Goal: Task Accomplishment & Management: Complete application form

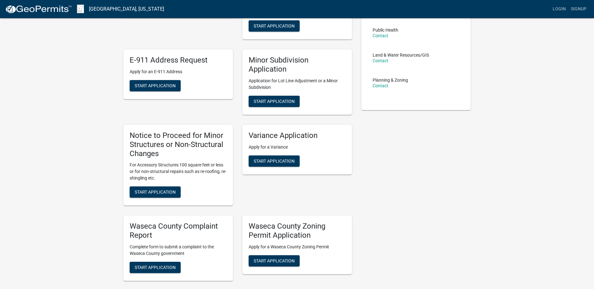
scroll to position [125, 0]
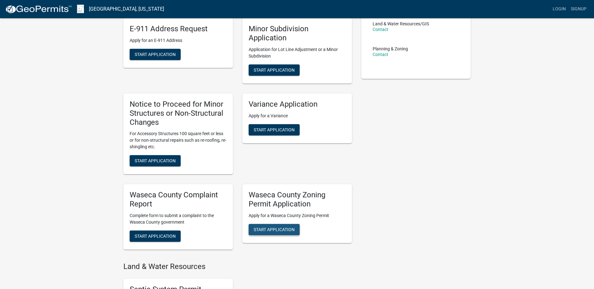
click at [285, 233] on button "Start Application" at bounding box center [273, 229] width 51 height 11
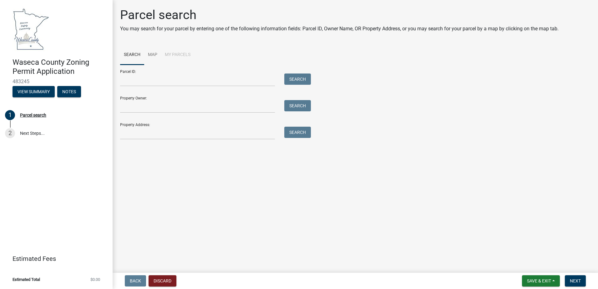
drag, startPoint x: 519, startPoint y: 91, endPoint x: 512, endPoint y: 91, distance: 7.8
click at [519, 91] on div "Parcel ID: Search Property Owner: Search Property Address: Search" at bounding box center [355, 102] width 471 height 75
click at [134, 134] on input "Property Address:" at bounding box center [197, 133] width 155 height 13
type input "34919"
click at [301, 133] on button "Search" at bounding box center [297, 132] width 27 height 11
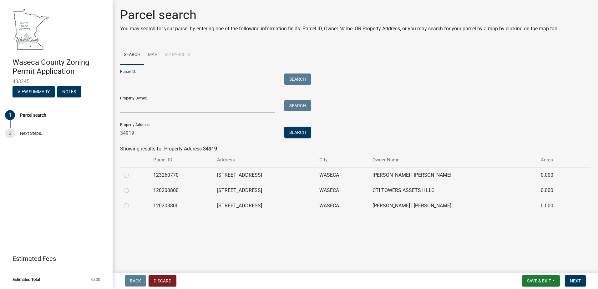
click at [131, 187] on label at bounding box center [131, 187] width 0 height 0
click at [131, 191] on input "radio" at bounding box center [133, 189] width 4 height 4
radio input "true"
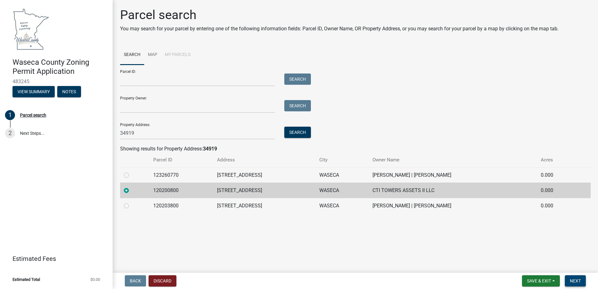
click at [572, 279] on span "Next" at bounding box center [575, 281] width 11 height 5
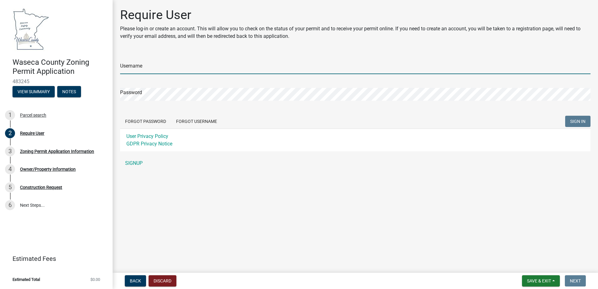
click at [162, 67] on input "Username" at bounding box center [355, 67] width 471 height 13
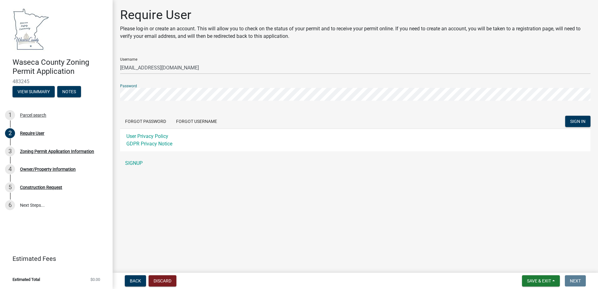
click at [566, 116] on button "SIGN IN" at bounding box center [578, 121] width 25 height 11
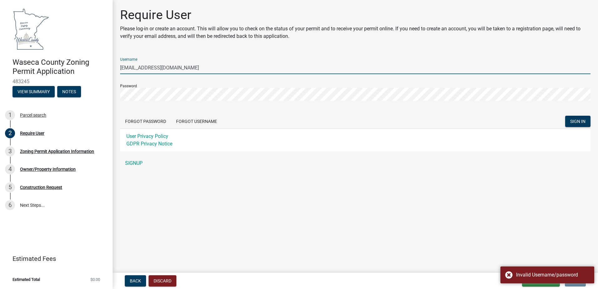
drag, startPoint x: 144, startPoint y: 68, endPoint x: 228, endPoint y: 72, distance: 83.4
click at [227, 72] on input "[EMAIL_ADDRESS][DOMAIN_NAME]" at bounding box center [355, 67] width 471 height 13
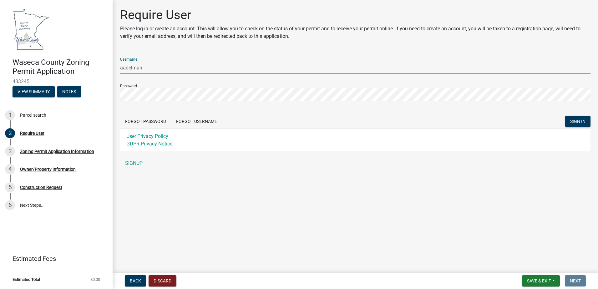
type input "aadelman"
click at [566, 116] on button "SIGN IN" at bounding box center [578, 121] width 25 height 11
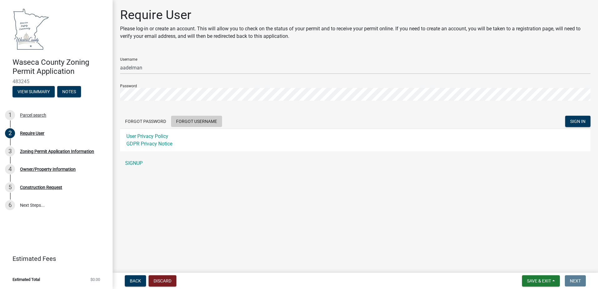
click at [183, 120] on button "Forgot Username" at bounding box center [196, 121] width 51 height 11
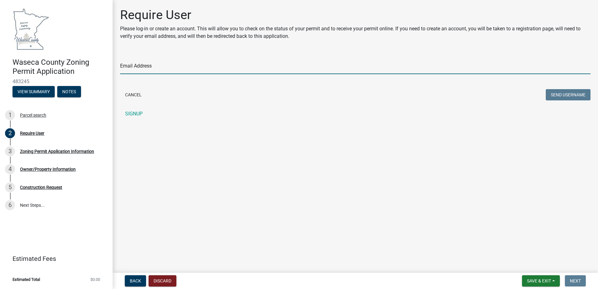
click at [156, 68] on input "Email Address" at bounding box center [355, 67] width 471 height 13
type input "[EMAIL_ADDRESS][DOMAIN_NAME]"
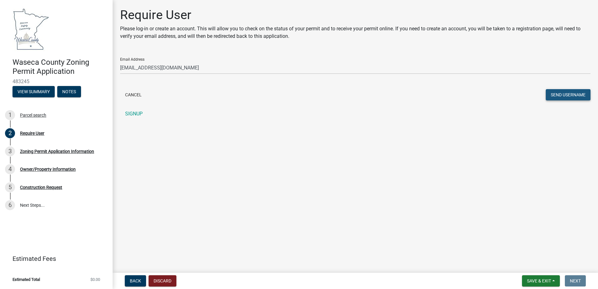
click at [563, 95] on button "Send Username" at bounding box center [568, 94] width 45 height 11
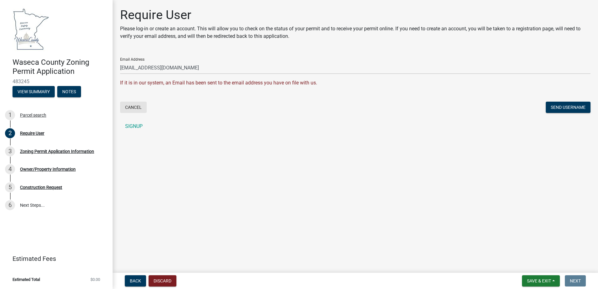
click at [136, 108] on button "Cancel" at bounding box center [133, 107] width 27 height 11
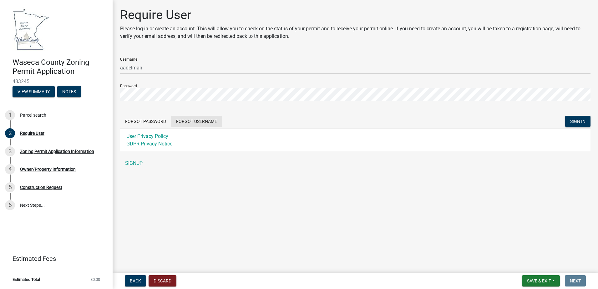
click at [208, 120] on button "Forgot Username" at bounding box center [196, 121] width 51 height 11
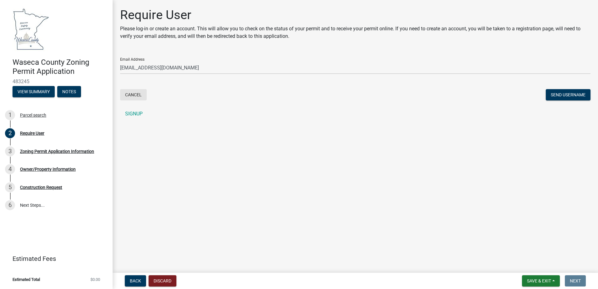
click at [140, 96] on button "Cancel" at bounding box center [133, 94] width 27 height 11
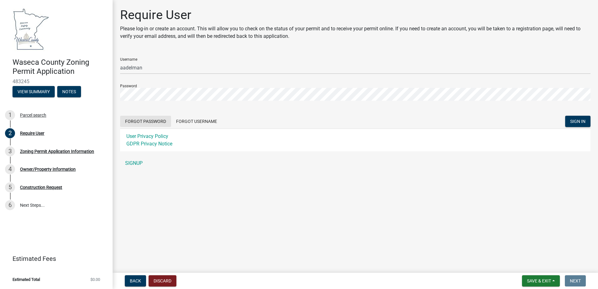
click at [156, 121] on button "Forgot Password" at bounding box center [145, 121] width 51 height 11
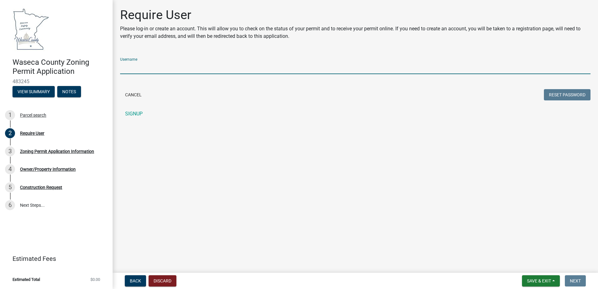
click at [404, 70] on input "Username" at bounding box center [355, 67] width 471 height 13
type input "[EMAIL_ADDRESS][DOMAIN_NAME]"
click at [570, 98] on button "Reset Password" at bounding box center [567, 94] width 47 height 11
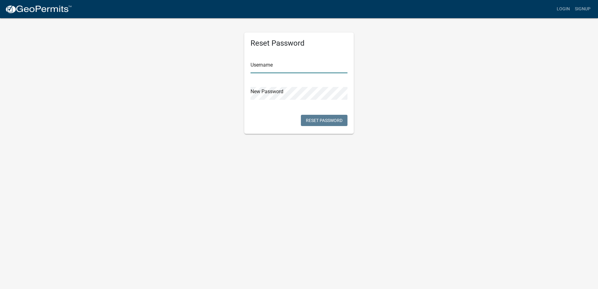
click at [274, 69] on input "text" at bounding box center [299, 66] width 97 height 13
type input "[EMAIL_ADDRESS][DOMAIN_NAME]"
click at [326, 120] on button "Reset Password" at bounding box center [324, 120] width 47 height 11
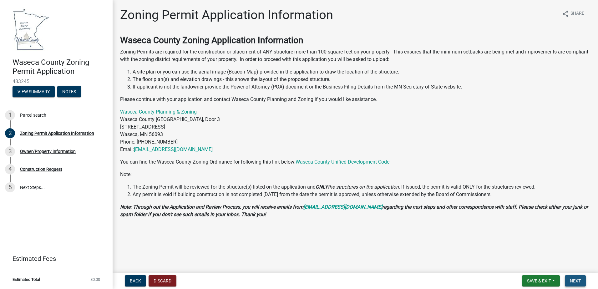
click at [580, 281] on span "Next" at bounding box center [575, 281] width 11 height 5
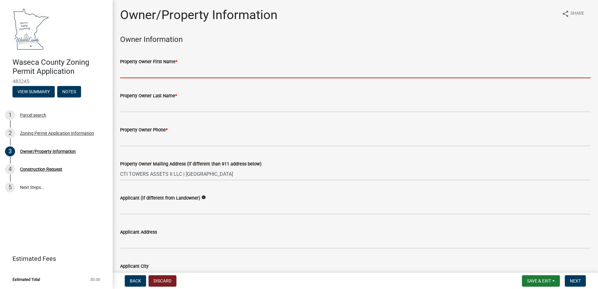
click at [185, 72] on input "Property Owner First Name *" at bounding box center [355, 71] width 471 height 13
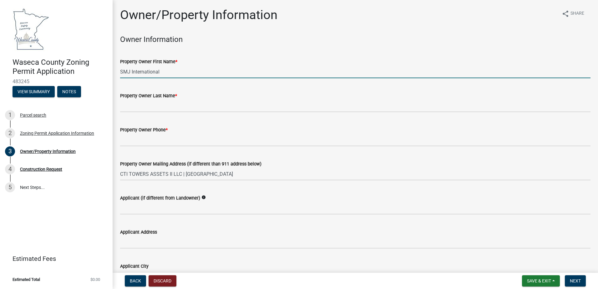
type input "SMJ International"
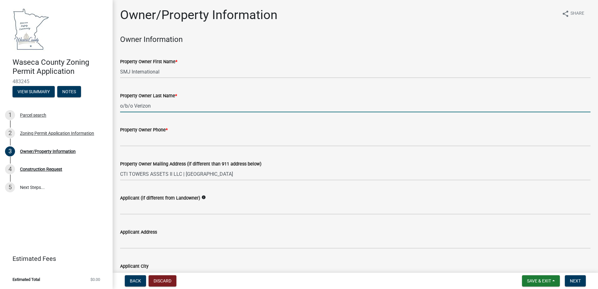
type input "o/b/o Verizon"
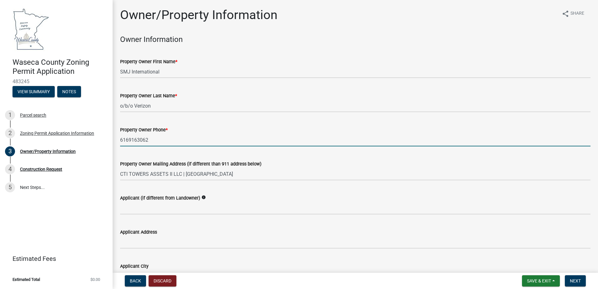
type input "6169163062"
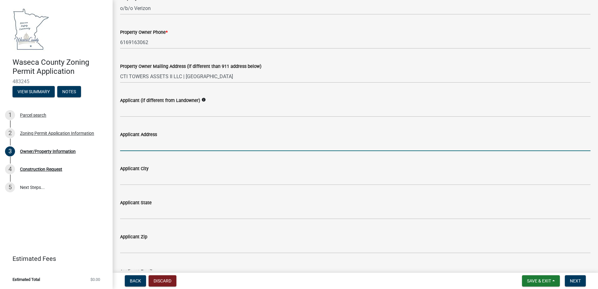
scroll to position [94, 0]
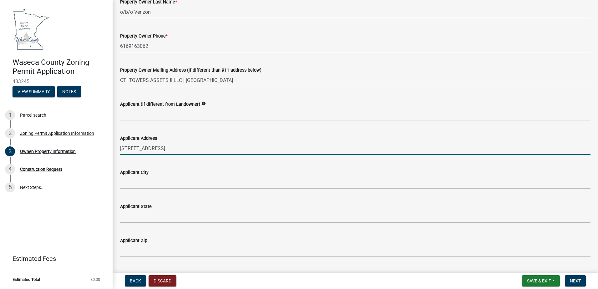
type input "[STREET_ADDRESS]"
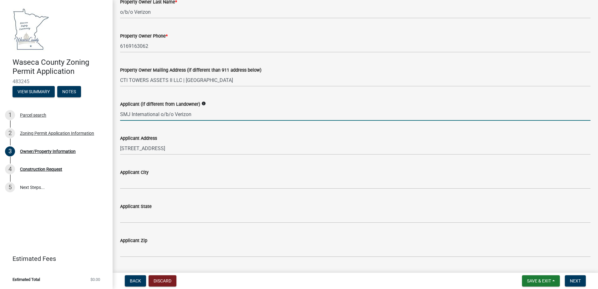
type input "SMJ International o/b/o Verizon"
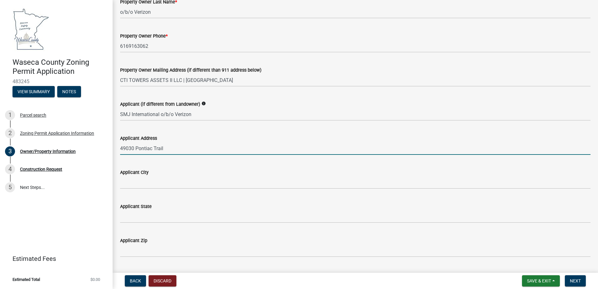
type input "49030 Pontiac Trail"
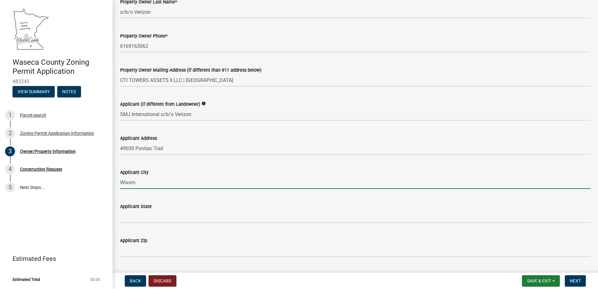
type input "Wixom"
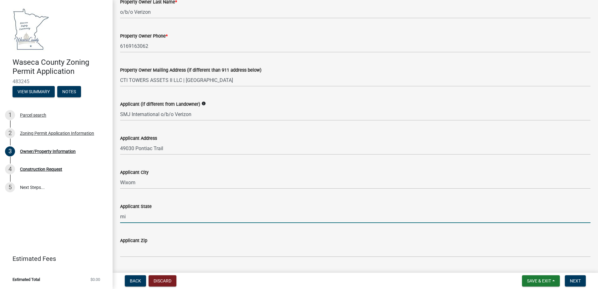
type input "m"
type input "MI"
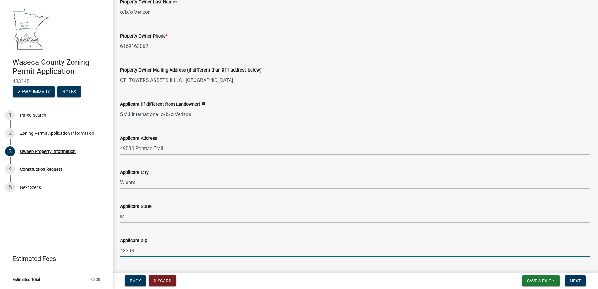
type input "48393"
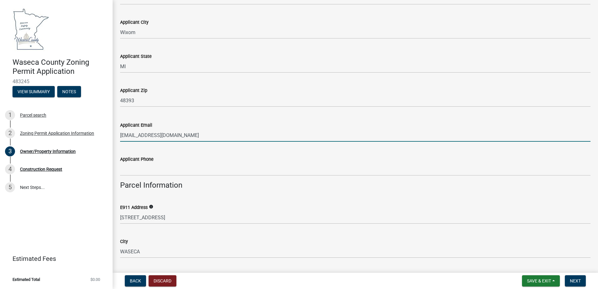
type input "[EMAIL_ADDRESS][DOMAIN_NAME]"
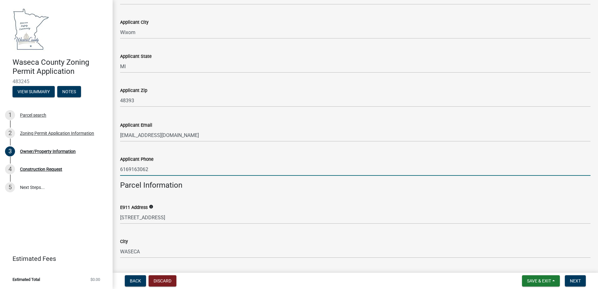
type input "6169163062"
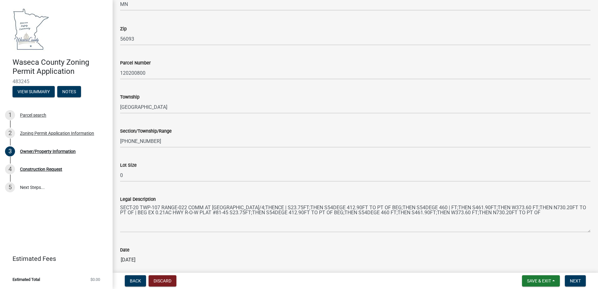
scroll to position [551, 0]
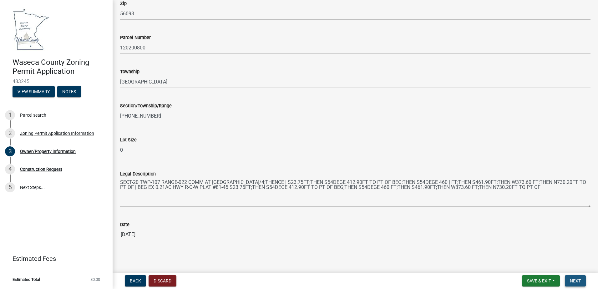
click at [579, 279] on span "Next" at bounding box center [575, 281] width 11 height 5
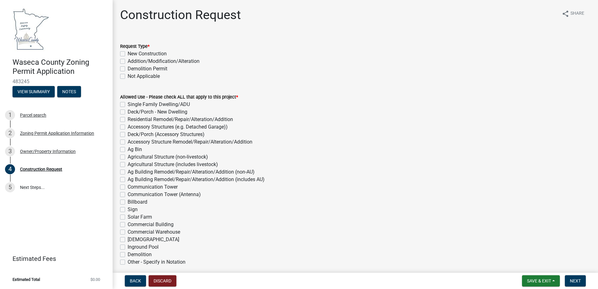
click at [128, 60] on label "Addition/Modification/Alteration" at bounding box center [164, 62] width 72 height 8
click at [128, 60] on input "Addition/Modification/Alteration" at bounding box center [130, 60] width 4 height 4
checkbox input "true"
checkbox input "false"
checkbox input "true"
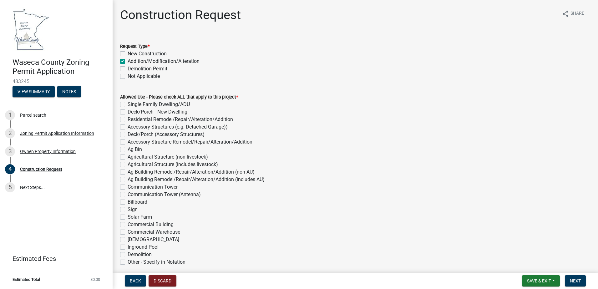
checkbox input "false"
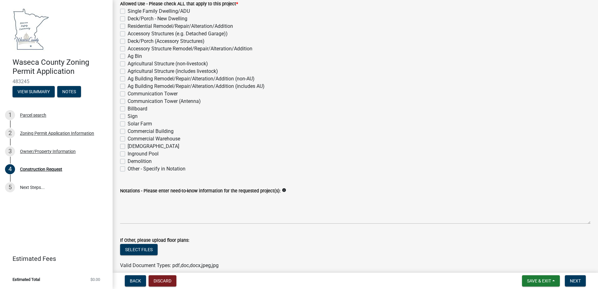
scroll to position [94, 0]
click at [128, 101] on label "Communication Tower (Antenna)" at bounding box center [164, 101] width 73 height 8
click at [128, 101] on input "Communication Tower (Antenna)" at bounding box center [130, 99] width 4 height 4
checkbox input "true"
checkbox input "false"
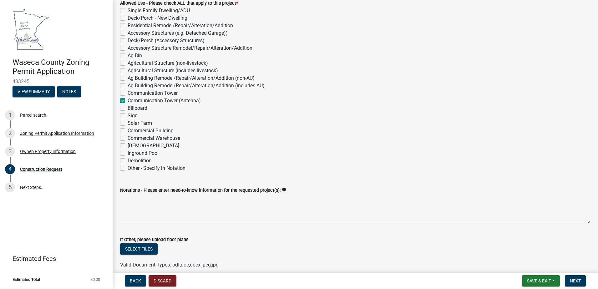
checkbox input "false"
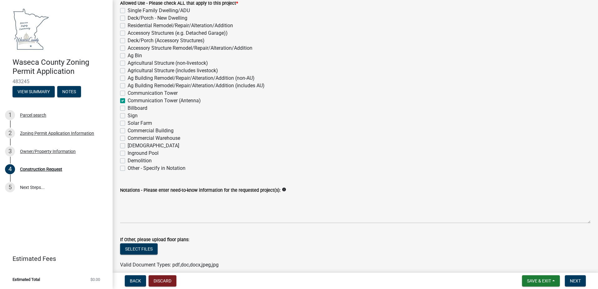
checkbox input "false"
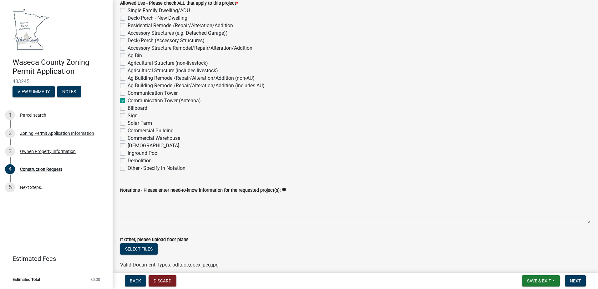
checkbox input "false"
checkbox input "true"
checkbox input "false"
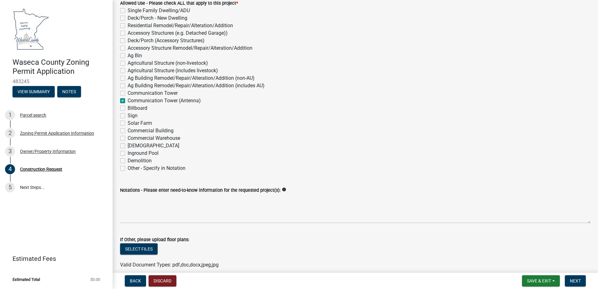
checkbox input "false"
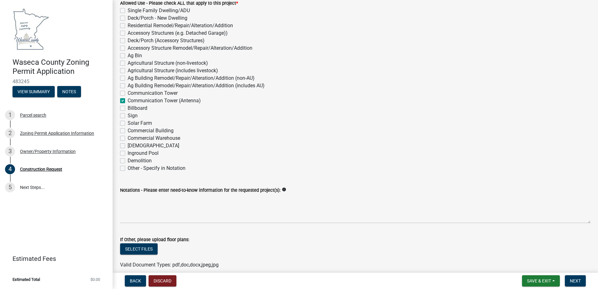
checkbox input "false"
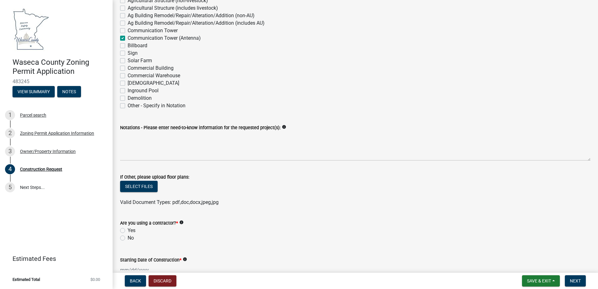
scroll to position [188, 0]
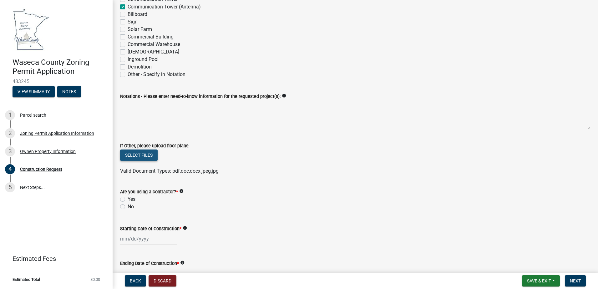
click at [146, 157] on button "Select files" at bounding box center [139, 155] width 38 height 11
click at [137, 155] on button "Select files" at bounding box center [139, 155] width 38 height 11
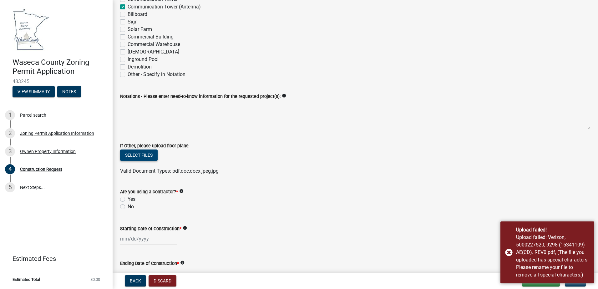
click at [128, 199] on label "Yes" at bounding box center [132, 200] width 8 height 8
click at [128, 199] on input "Yes" at bounding box center [130, 198] width 4 height 4
radio input "true"
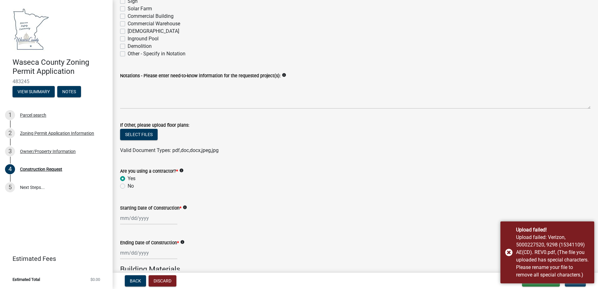
scroll to position [219, 0]
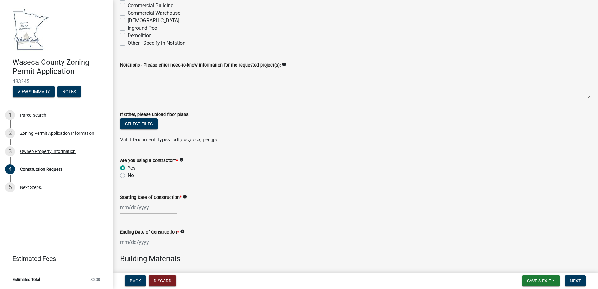
click at [511, 192] on div "Starting Date of Construction * info" at bounding box center [355, 199] width 471 height 29
click at [146, 126] on button "Select files" at bounding box center [139, 123] width 38 height 11
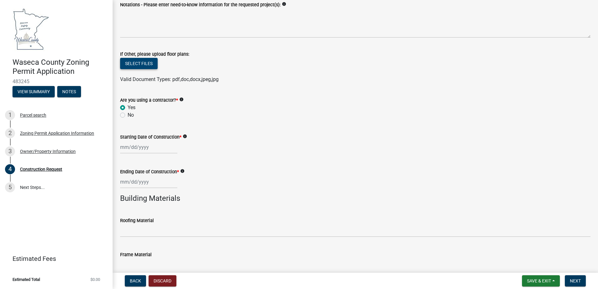
scroll to position [313, 0]
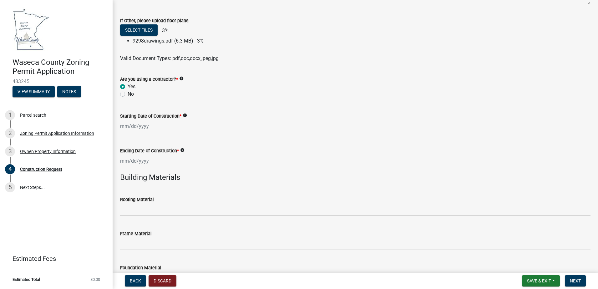
click at [134, 116] on label "Starting Date of Construction *" at bounding box center [150, 116] width 61 height 4
click at [134, 120] on input "Starting Date of Construction *" at bounding box center [148, 126] width 57 height 13
select select "9"
select select "2025"
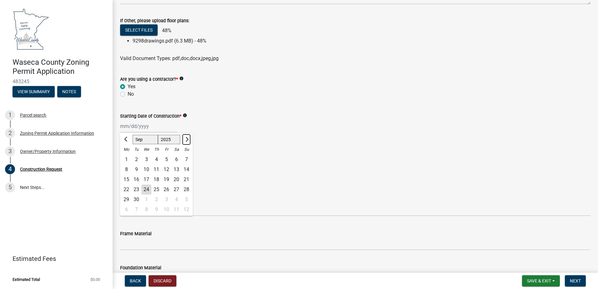
click at [187, 141] on span "Next month" at bounding box center [186, 139] width 5 height 5
select select "11"
click at [176, 156] on div "1" at bounding box center [176, 160] width 10 height 10
type input "[DATE]"
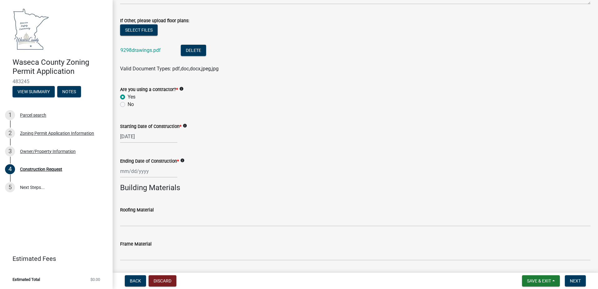
click at [158, 161] on label "Ending Date of Construction *" at bounding box center [149, 161] width 59 height 4
click at [158, 165] on input "Ending Date of Construction *" at bounding box center [148, 171] width 57 height 13
select select "9"
select select "2025"
click at [186, 185] on span "Next month" at bounding box center [186, 184] width 5 height 5
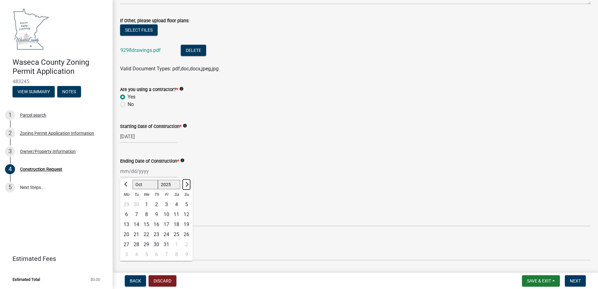
click at [186, 185] on span "Next month" at bounding box center [186, 184] width 5 height 5
select select "11"
click at [177, 225] on div "15" at bounding box center [176, 225] width 10 height 10
type input "[DATE]"
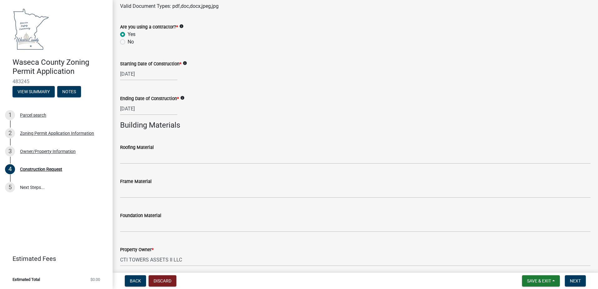
scroll to position [401, 0]
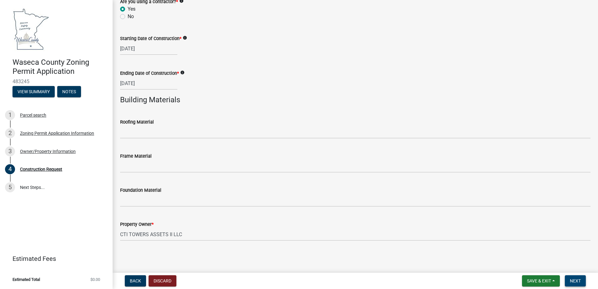
click at [579, 282] on span "Next" at bounding box center [575, 281] width 11 height 5
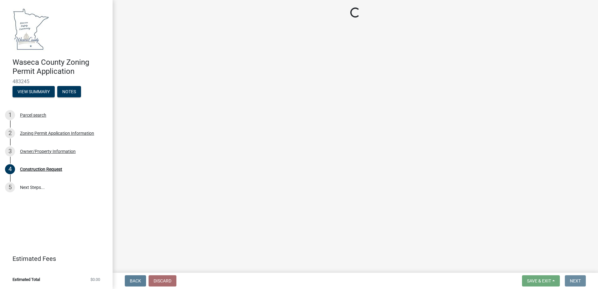
scroll to position [0, 0]
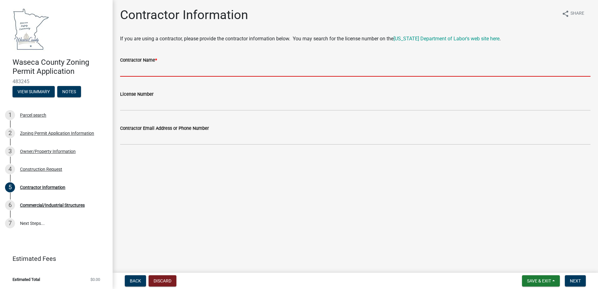
click at [132, 72] on input "Contractor Name *" at bounding box center [355, 70] width 471 height 13
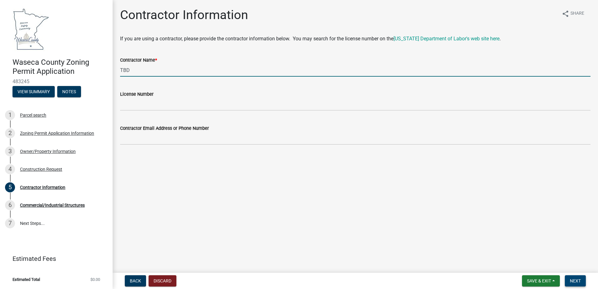
type input "TBD"
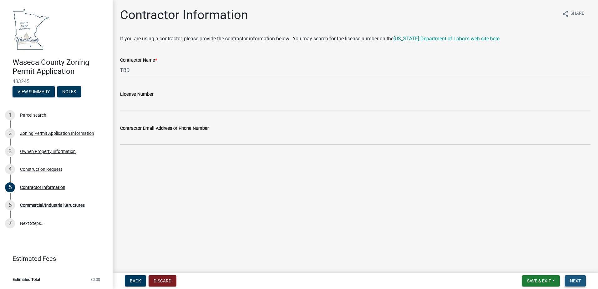
click at [573, 276] on button "Next" at bounding box center [575, 280] width 21 height 11
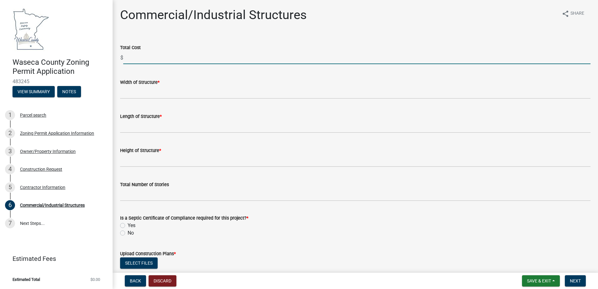
click at [142, 57] on input "text" at bounding box center [357, 57] width 468 height 13
type input "15000"
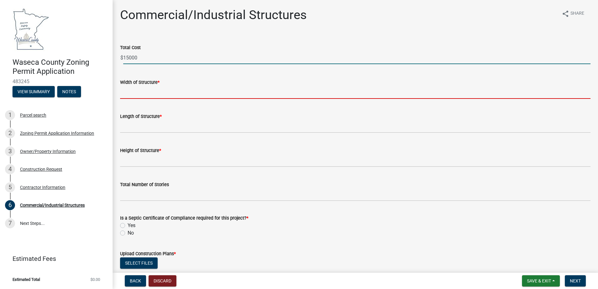
click at [155, 92] on input "Width of Structure *" at bounding box center [355, 92] width 471 height 13
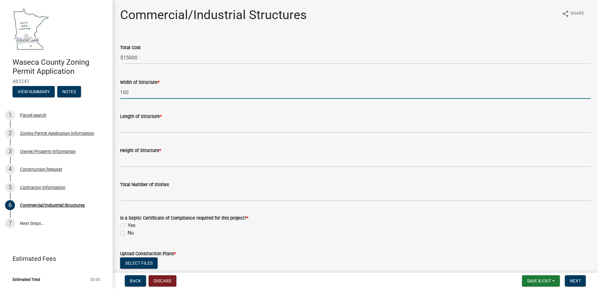
type input "100"
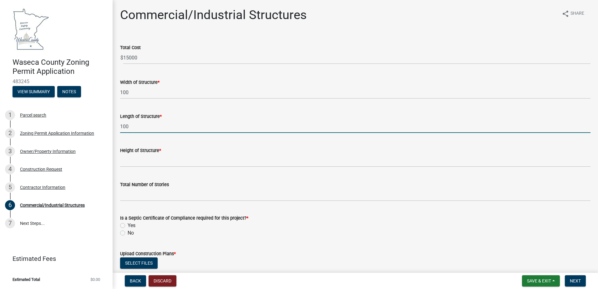
type input "100"
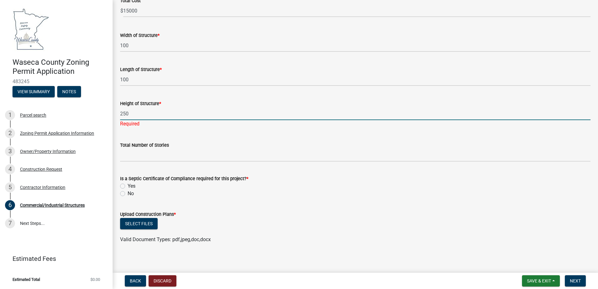
scroll to position [50, 0]
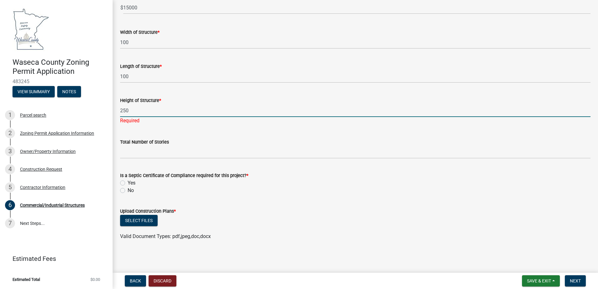
type input "250"
click at [128, 190] on label "No" at bounding box center [131, 191] width 6 height 8
click at [128, 190] on input "No" at bounding box center [130, 189] width 4 height 4
radio input "true"
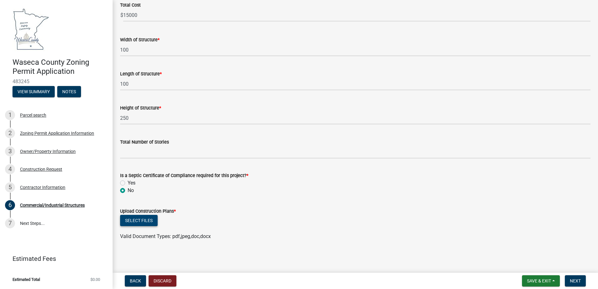
click at [146, 222] on button "Select files" at bounding box center [139, 220] width 38 height 11
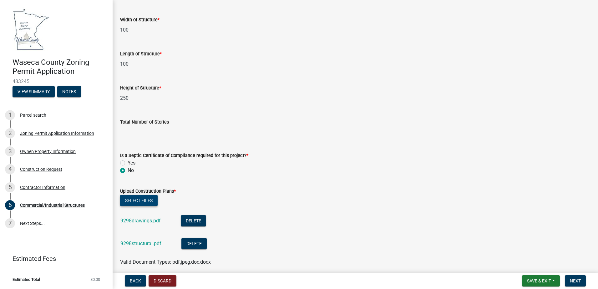
scroll to position [88, 0]
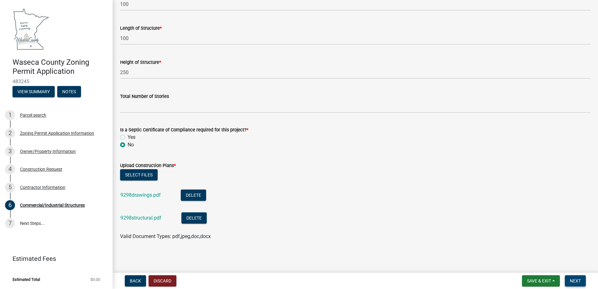
click at [569, 280] on button "Next" at bounding box center [575, 280] width 21 height 11
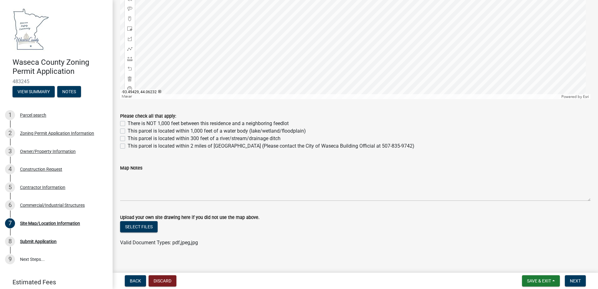
scroll to position [362, 0]
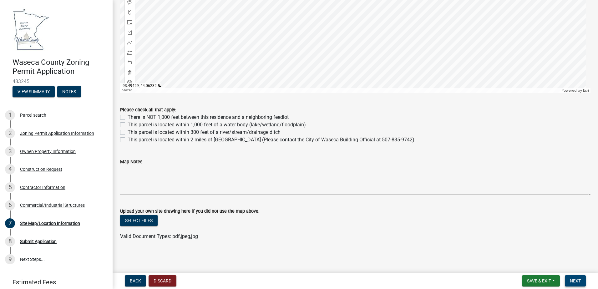
click at [575, 284] on button "Next" at bounding box center [575, 280] width 21 height 11
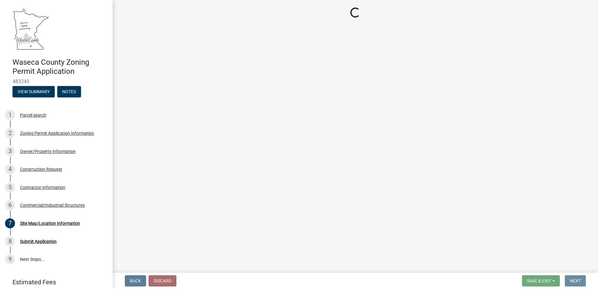
scroll to position [0, 0]
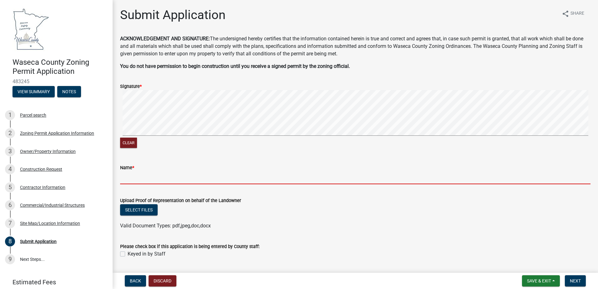
click at [144, 179] on input "Name *" at bounding box center [355, 177] width 471 height 13
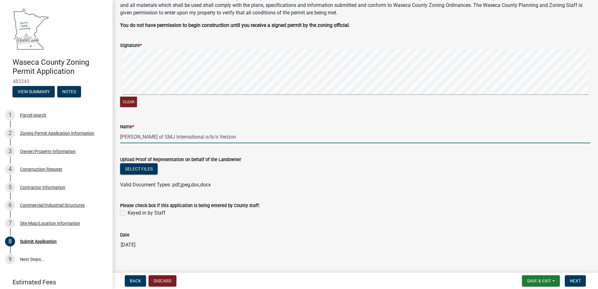
scroll to position [51, 0]
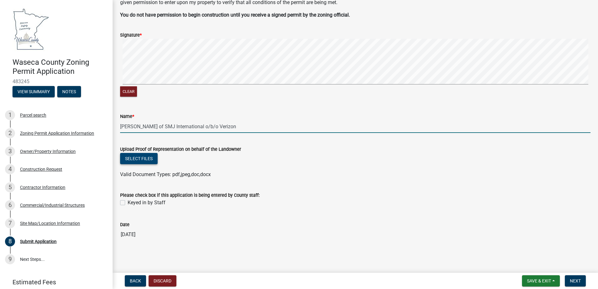
type input "[PERSON_NAME] of SMJ International o/b/o Verizon"
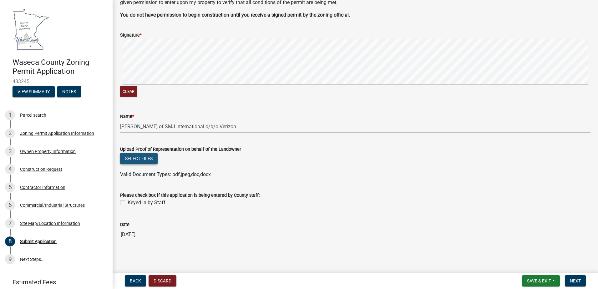
click at [142, 158] on button "Select files" at bounding box center [139, 158] width 38 height 11
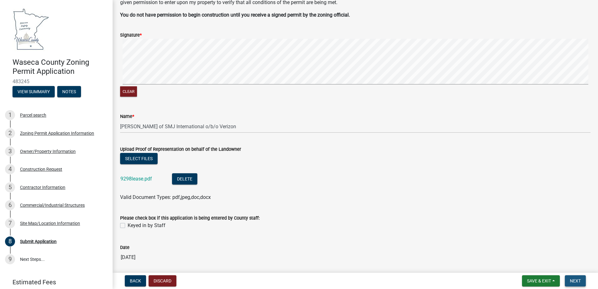
click at [580, 279] on span "Next" at bounding box center [575, 281] width 11 height 5
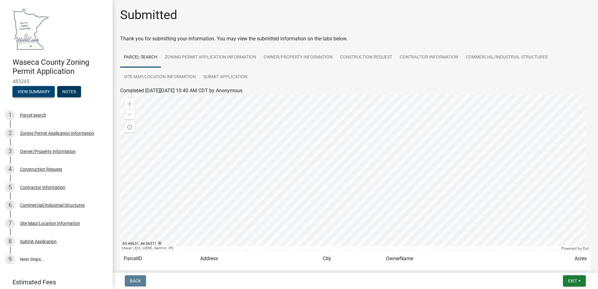
click at [29, 92] on button "View Summary" at bounding box center [34, 91] width 42 height 11
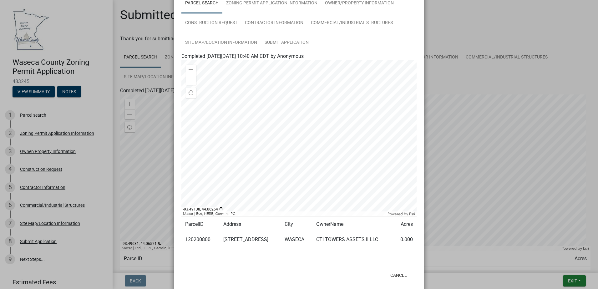
scroll to position [58, 0]
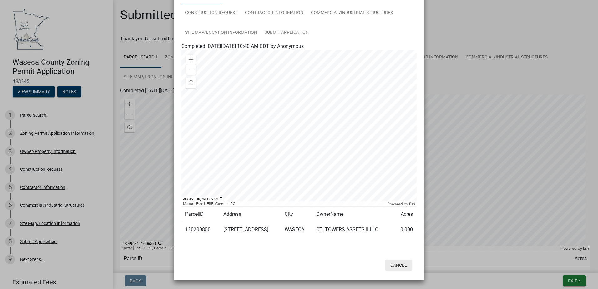
click at [392, 264] on button "Cancel" at bounding box center [399, 265] width 27 height 11
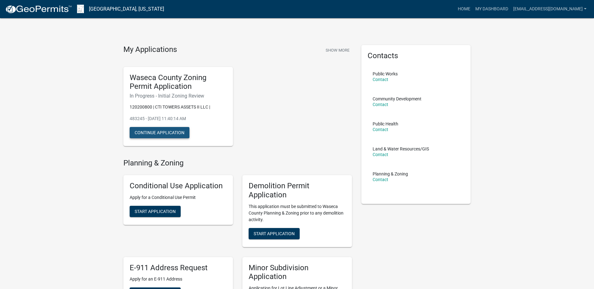
click at [181, 131] on button "Continue Application" at bounding box center [160, 132] width 60 height 11
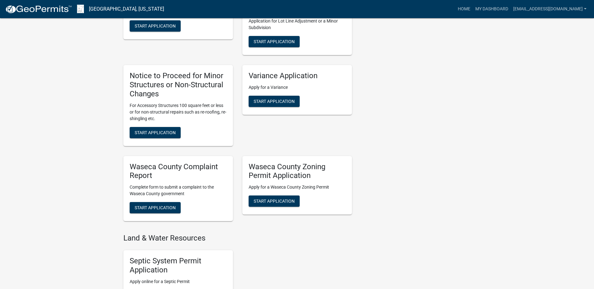
scroll to position [282, 0]
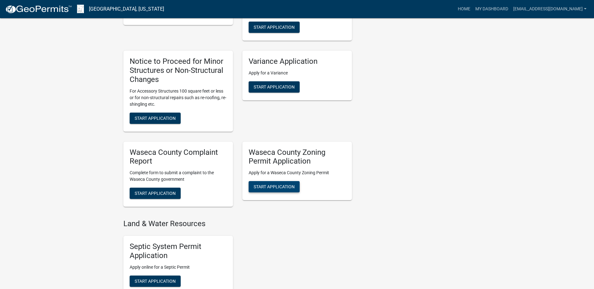
click at [274, 189] on span "Start Application" at bounding box center [273, 186] width 41 height 5
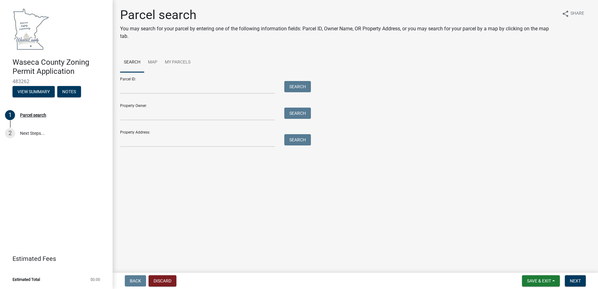
drag, startPoint x: 487, startPoint y: 153, endPoint x: 407, endPoint y: 125, distance: 84.4
click at [486, 153] on main "Parcel search You may search for your parcel by entering one of the following i…" at bounding box center [356, 135] width 486 height 270
click at [159, 137] on input "Property Address:" at bounding box center [197, 140] width 155 height 13
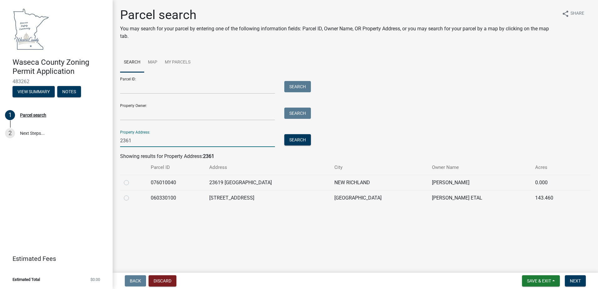
type input "2361"
click at [131, 194] on label at bounding box center [131, 194] width 0 height 0
click at [131, 198] on input "radio" at bounding box center [133, 196] width 4 height 4
radio input "true"
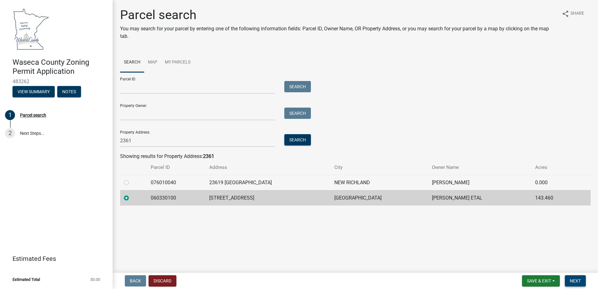
click at [578, 282] on span "Next" at bounding box center [575, 281] width 11 height 5
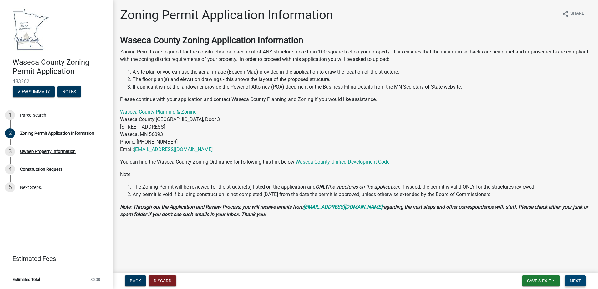
click at [581, 280] on span "Next" at bounding box center [575, 281] width 11 height 5
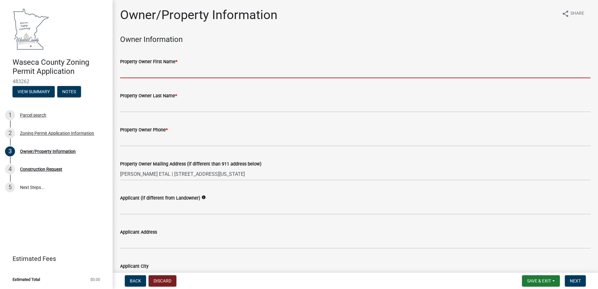
click at [172, 73] on input "Property Owner First Name *" at bounding box center [355, 71] width 471 height 13
type input "SMJ International"
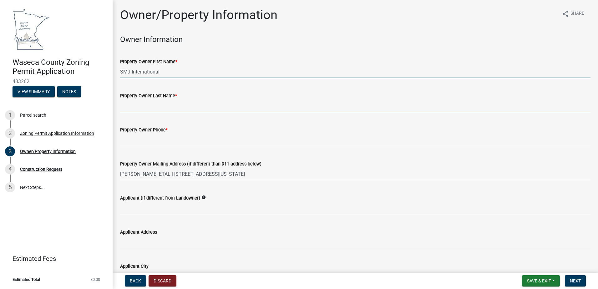
type input "o/b/o Verizon"
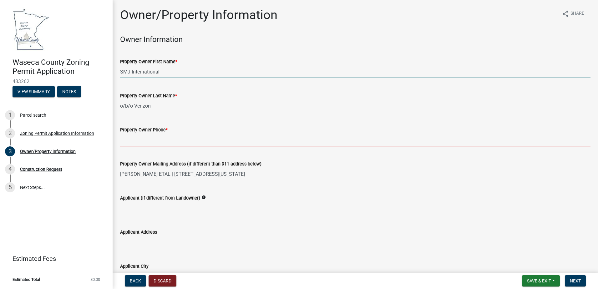
type input "6169163062"
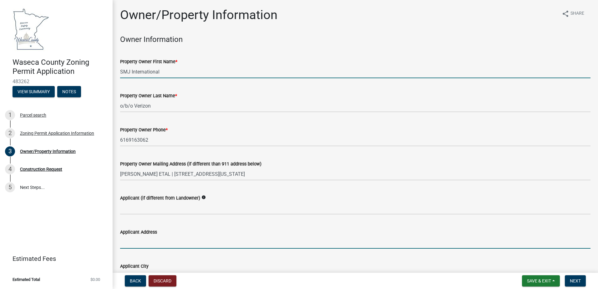
type input "49030 Pontiac Trail"
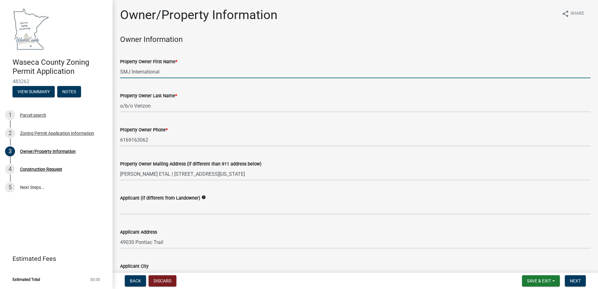
type input "Wixom"
type input "[EMAIL_ADDRESS][DOMAIN_NAME]"
type input "6169163062"
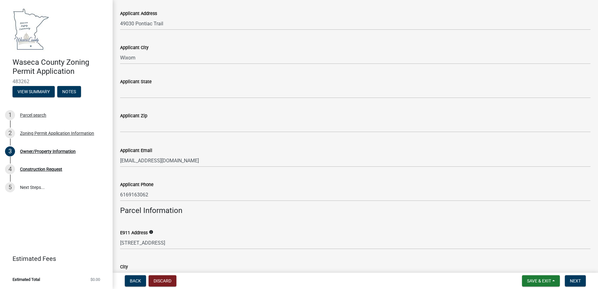
scroll to position [219, 0]
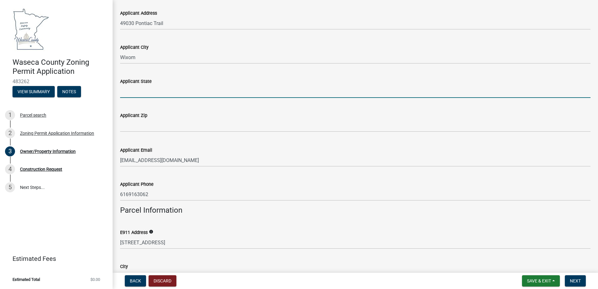
click at [166, 94] on input "Applicant State" at bounding box center [355, 91] width 471 height 13
type input "MI"
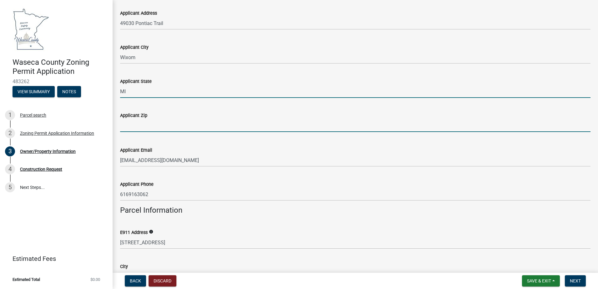
type input "48393"
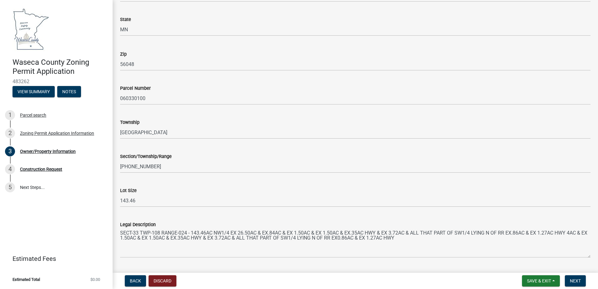
scroll to position [501, 0]
click at [572, 282] on span "Next" at bounding box center [575, 281] width 11 height 5
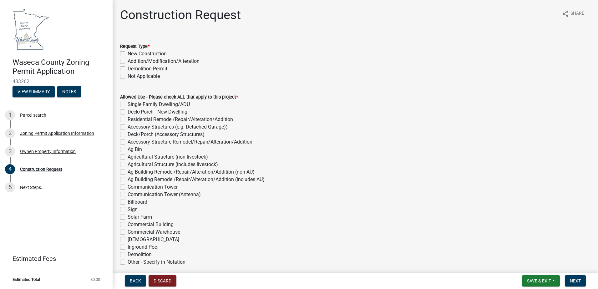
click at [128, 60] on label "Addition/Modification/Alteration" at bounding box center [164, 62] width 72 height 8
click at [128, 60] on input "Addition/Modification/Alteration" at bounding box center [130, 60] width 4 height 4
checkbox input "true"
checkbox input "false"
checkbox input "true"
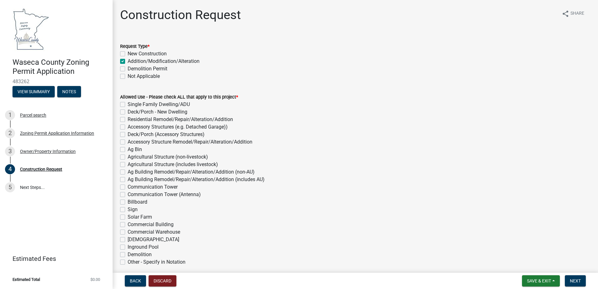
checkbox input "false"
click at [128, 193] on label "Communication Tower (Antenna)" at bounding box center [164, 195] width 73 height 8
click at [128, 193] on input "Communication Tower (Antenna)" at bounding box center [130, 193] width 4 height 4
checkbox input "true"
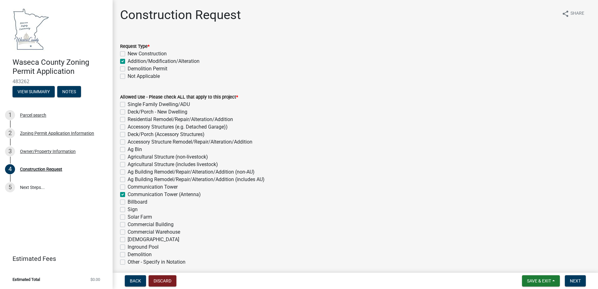
checkbox input "false"
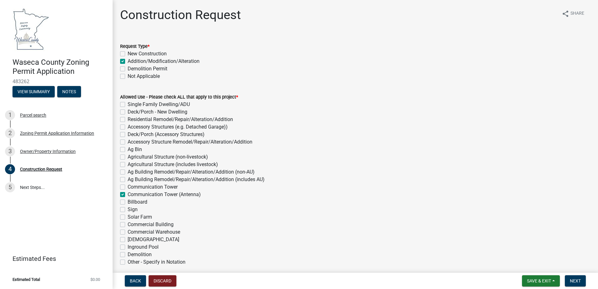
checkbox input "false"
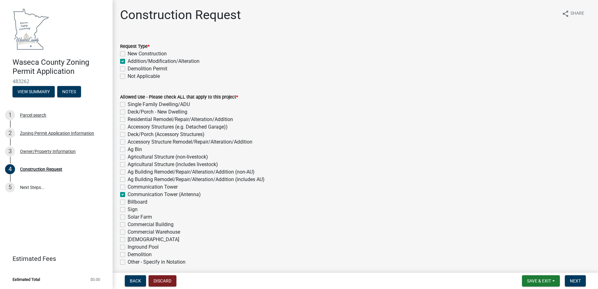
checkbox input "false"
checkbox input "true"
checkbox input "false"
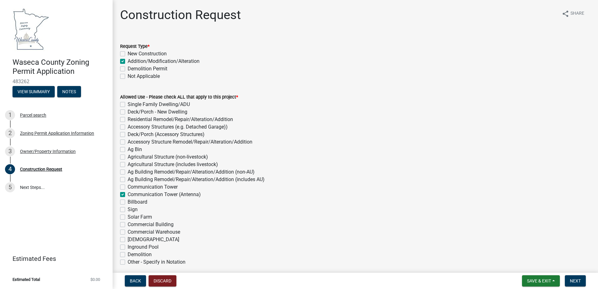
checkbox input "false"
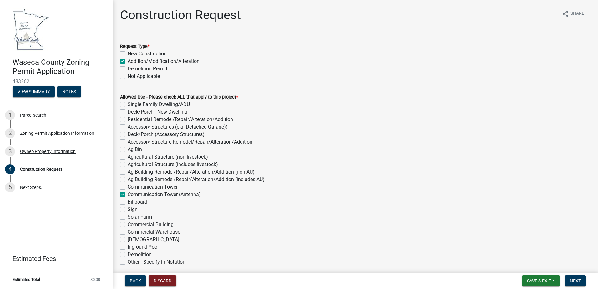
checkbox input "false"
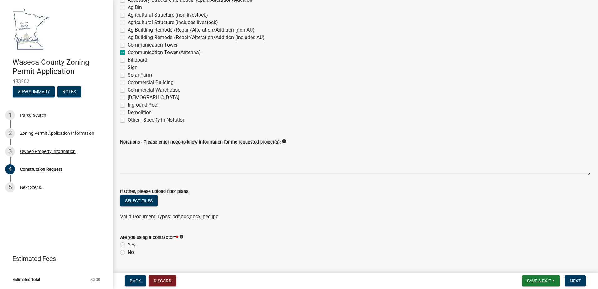
scroll to position [156, 0]
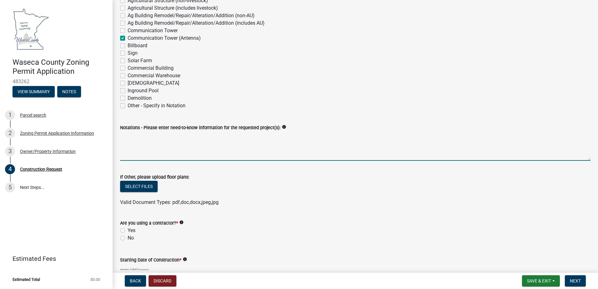
click at [161, 151] on textarea "Notations - Please enter need-to-know information for the requested project(s):" at bounding box center [355, 145] width 471 height 29
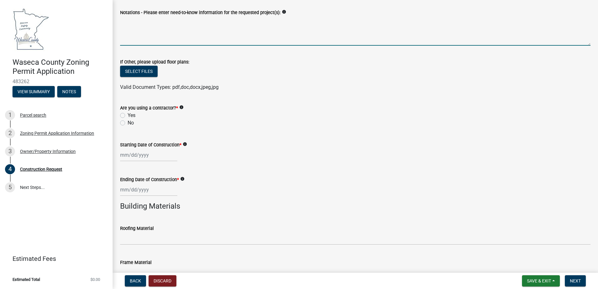
scroll to position [282, 0]
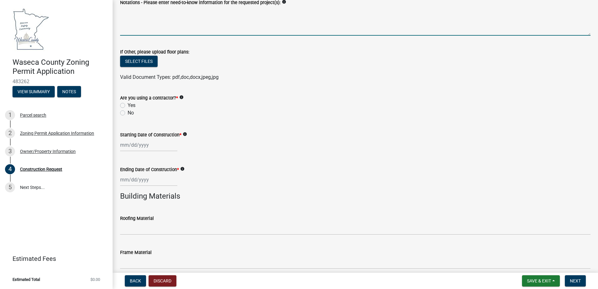
click at [128, 106] on label "Yes" at bounding box center [132, 106] width 8 height 8
click at [128, 106] on input "Yes" at bounding box center [130, 104] width 4 height 4
radio input "true"
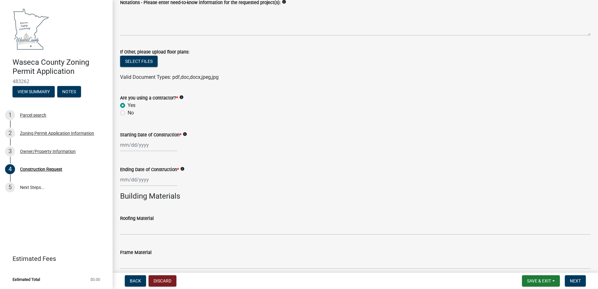
click at [136, 144] on div at bounding box center [148, 145] width 57 height 13
select select "9"
select select "2025"
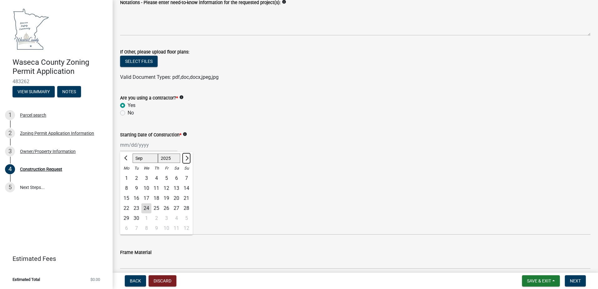
click at [185, 156] on span "Next month" at bounding box center [186, 158] width 5 height 5
select select "11"
click at [175, 180] on div "1" at bounding box center [176, 178] width 10 height 10
type input "[DATE]"
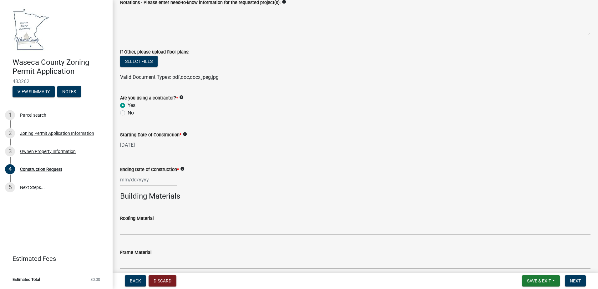
click at [158, 182] on div at bounding box center [148, 179] width 57 height 13
select select "9"
select select "2025"
click at [187, 191] on button "Next month" at bounding box center [187, 193] width 8 height 10
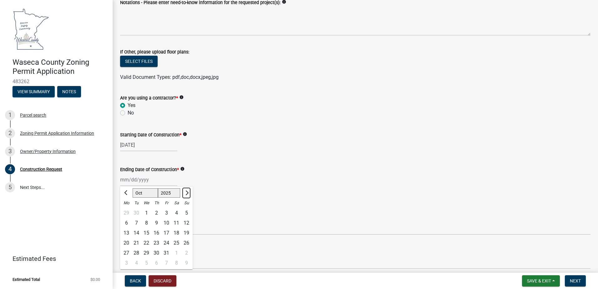
select select "11"
click at [178, 234] on div "15" at bounding box center [176, 233] width 10 height 10
type input "[DATE]"
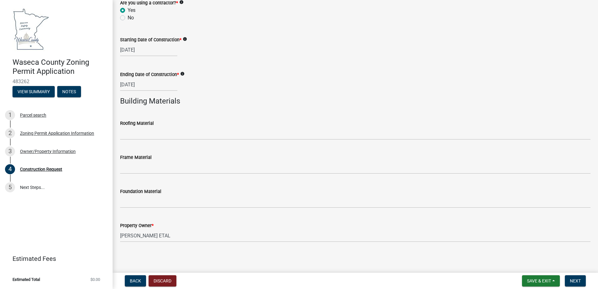
scroll to position [378, 0]
drag, startPoint x: 580, startPoint y: 282, endPoint x: 574, endPoint y: 280, distance: 7.0
click at [580, 283] on span "Next" at bounding box center [575, 281] width 11 height 5
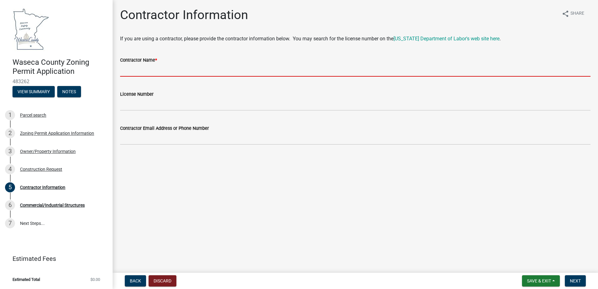
click at [165, 66] on input "Contractor Name *" at bounding box center [355, 70] width 471 height 13
type input "TBD"
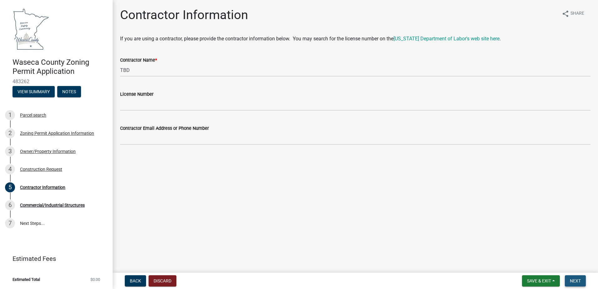
click at [575, 280] on span "Next" at bounding box center [575, 281] width 11 height 5
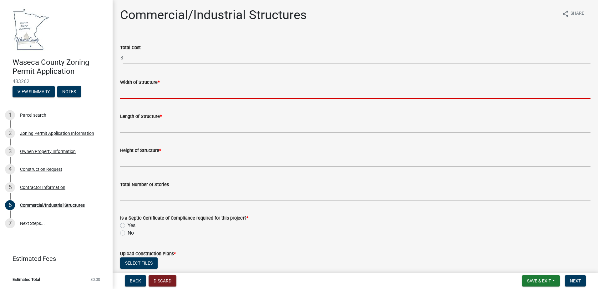
click at [150, 88] on input "Width of Structure *" at bounding box center [355, 92] width 471 height 13
type input "100"
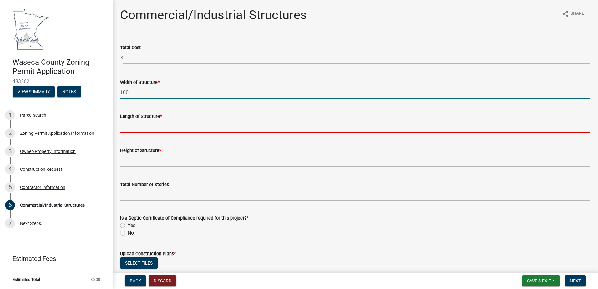
click at [148, 132] on input "Length of Structure *" at bounding box center [355, 126] width 471 height 13
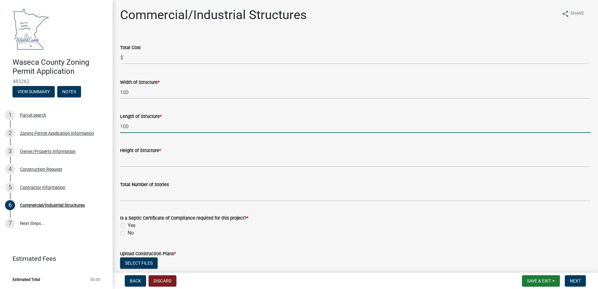
type input "100"
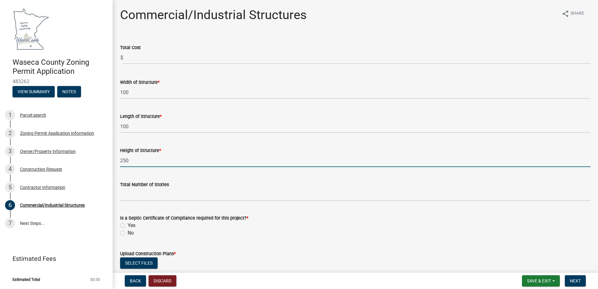
type input "250"
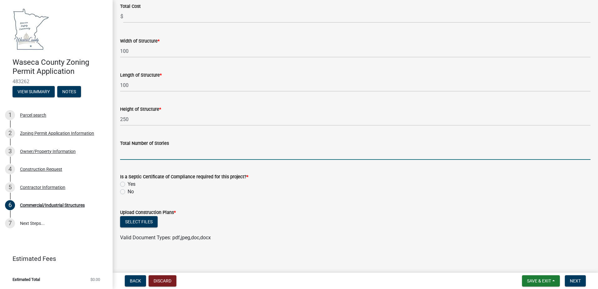
scroll to position [43, 0]
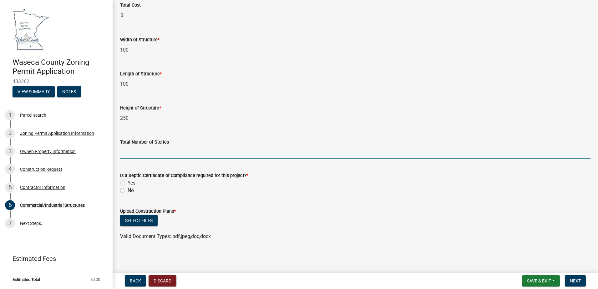
click at [128, 192] on label "No" at bounding box center [131, 191] width 6 height 8
click at [128, 191] on input "No" at bounding box center [130, 189] width 4 height 4
radio input "true"
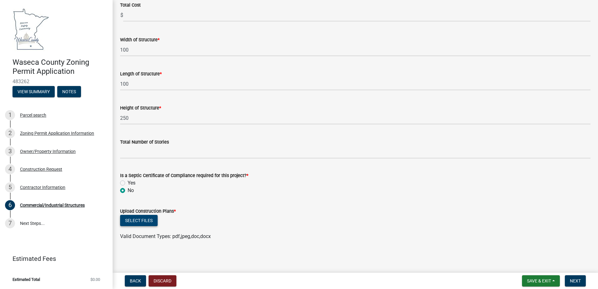
click at [151, 220] on button "Select files" at bounding box center [139, 220] width 38 height 11
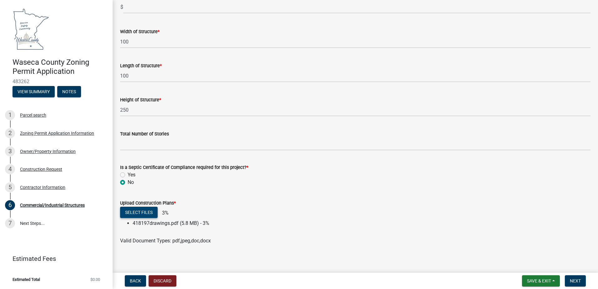
scroll to position [55, 0]
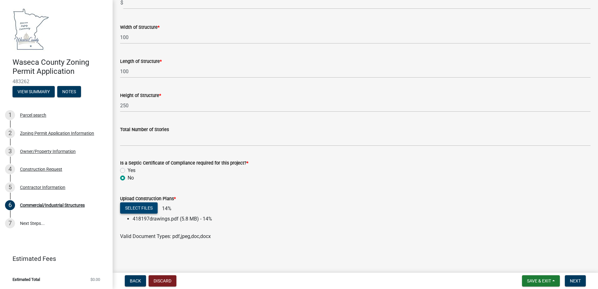
click at [142, 212] on button "Select files" at bounding box center [139, 207] width 38 height 11
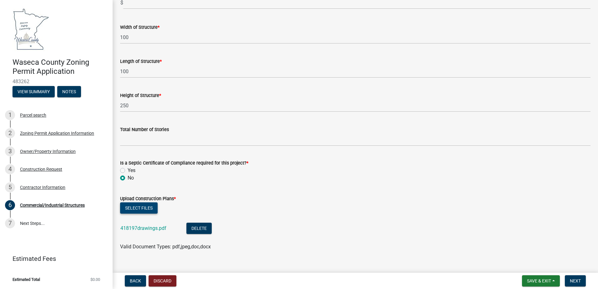
scroll to position [65, 0]
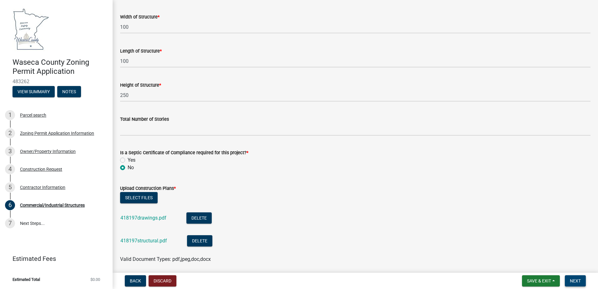
click at [575, 281] on span "Next" at bounding box center [575, 281] width 11 height 5
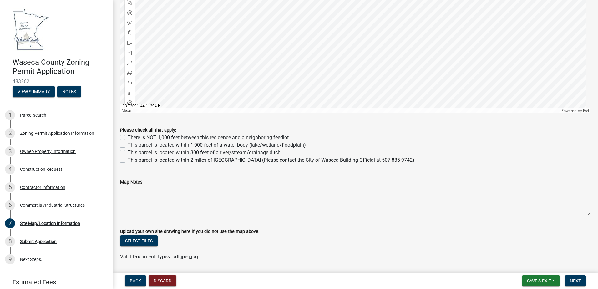
scroll to position [344, 0]
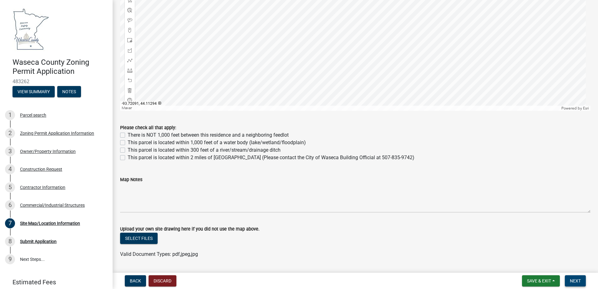
click at [569, 279] on button "Next" at bounding box center [575, 280] width 21 height 11
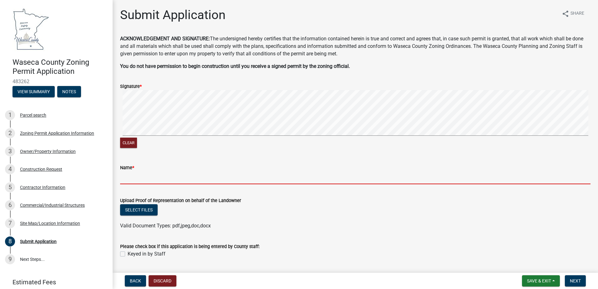
click at [215, 177] on input "Name *" at bounding box center [355, 177] width 471 height 13
type input "[PERSON_NAME] of SMJ International o/b/o Verizon"
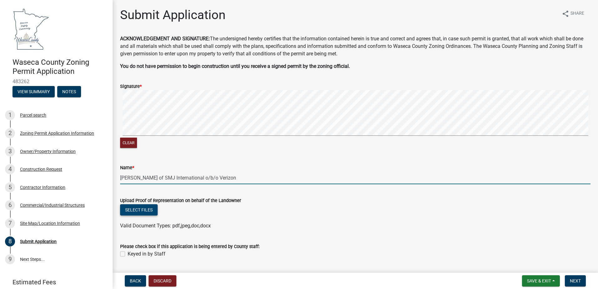
click at [144, 211] on button "Select files" at bounding box center [139, 209] width 38 height 11
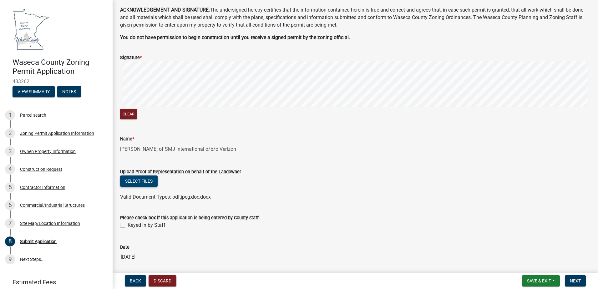
scroll to position [31, 0]
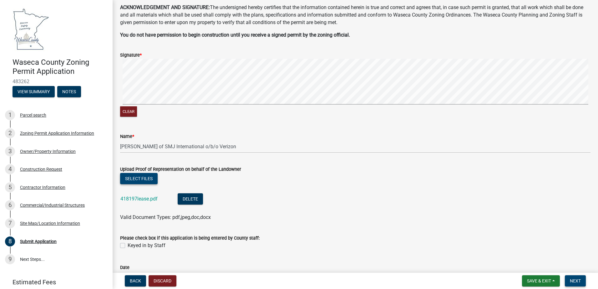
click at [578, 282] on span "Next" at bounding box center [575, 281] width 11 height 5
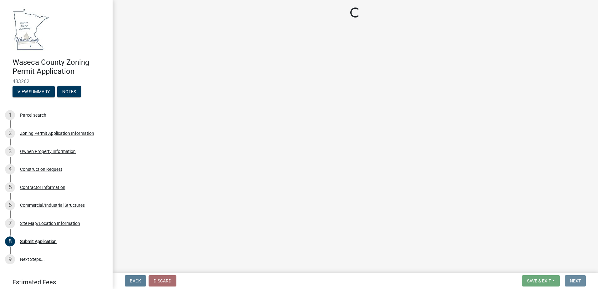
scroll to position [0, 0]
